Goal: Task Accomplishment & Management: Use online tool/utility

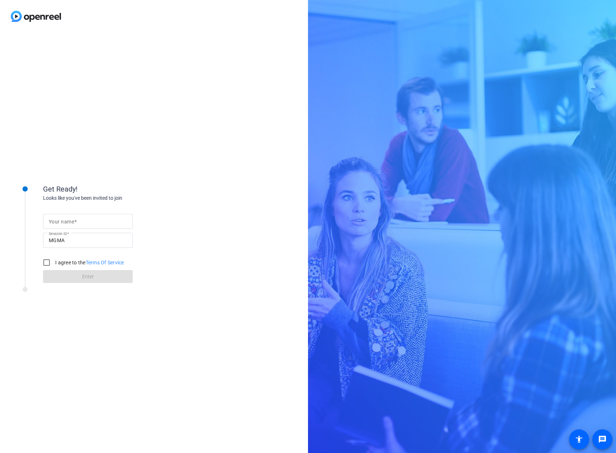
click at [99, 220] on input "Your name" at bounding box center [88, 221] width 78 height 9
type input "Sierra Karcher"
click at [47, 262] on input "I agree to the Terms Of Service" at bounding box center [46, 262] width 14 height 14
checkbox input "true"
click at [77, 281] on span at bounding box center [88, 276] width 90 height 17
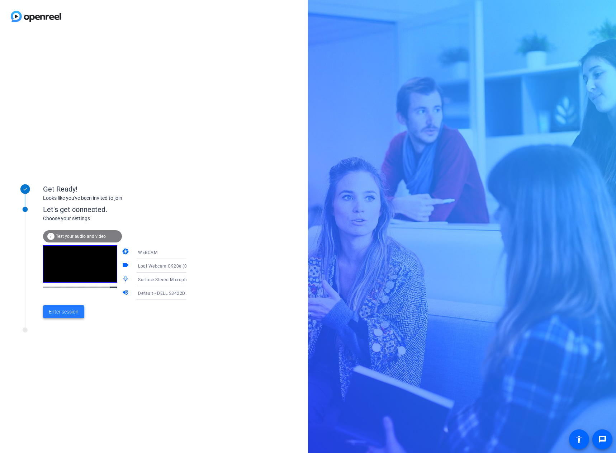
click at [71, 309] on span "Enter session" at bounding box center [64, 312] width 30 height 8
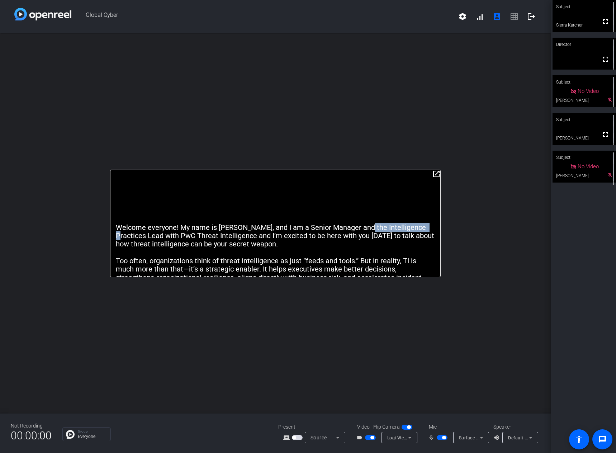
drag, startPoint x: 361, startPoint y: 175, endPoint x: 449, endPoint y: 179, distance: 88.7
click at [449, 179] on div "open_in_new Welcome everyone! My name is [PERSON_NAME], and I am a Senior Manag…" at bounding box center [275, 223] width 551 height 380
click at [438, 172] on mat-icon "open_in_new" at bounding box center [436, 174] width 9 height 9
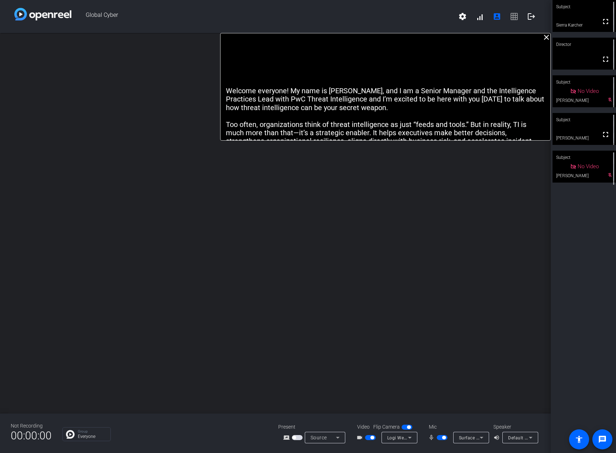
drag, startPoint x: 411, startPoint y: 49, endPoint x: 554, endPoint y: -14, distance: 156.1
click at [554, 0] on html "Accessibility Screen-Reader Guide, Feedback, and Issue Reporting | New window G…" at bounding box center [308, 226] width 616 height 453
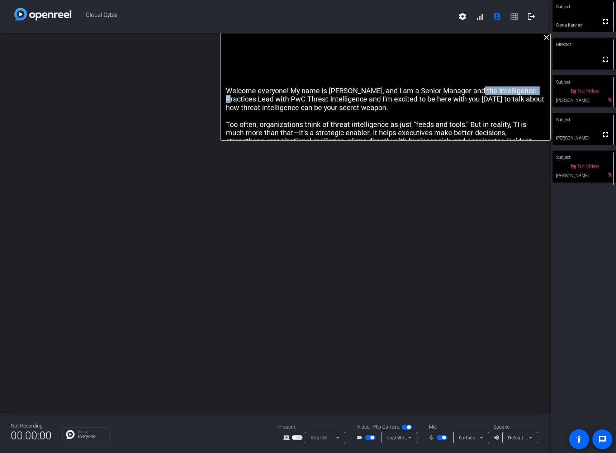
click at [489, 108] on p "Welcome everyone! My name is [PERSON_NAME], and I am a Senior Manager and the I…" at bounding box center [385, 99] width 319 height 25
click at [493, 101] on p "Welcome everyone! My name is [PERSON_NAME], and I am a Senior Manager and the I…" at bounding box center [385, 99] width 319 height 25
click at [506, 94] on p "Welcome everyone! My name is [PERSON_NAME], and I am a Senior Manager and the I…" at bounding box center [385, 99] width 319 height 25
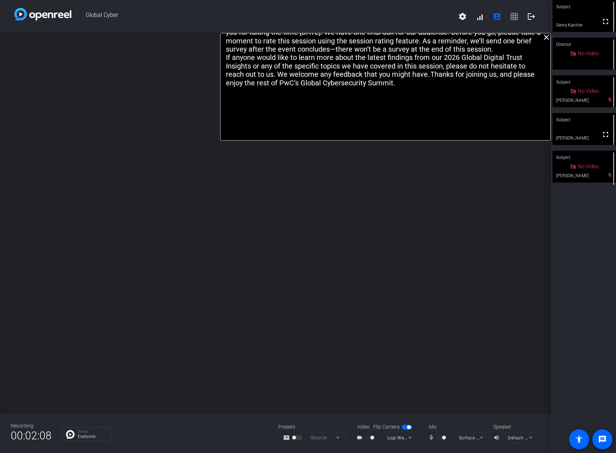
click at [440, 437] on div at bounding box center [443, 437] width 12 height 5
